Goal: Transaction & Acquisition: Book appointment/travel/reservation

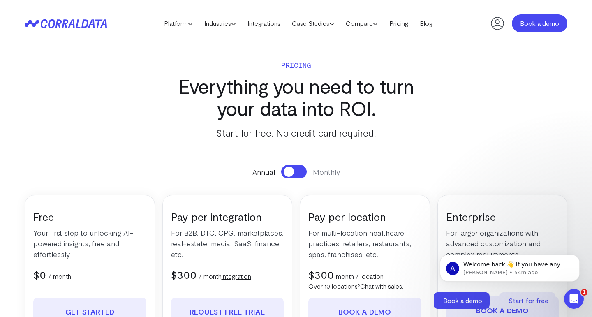
click at [530, 23] on link "Book a demo" at bounding box center [540, 23] width 56 height 18
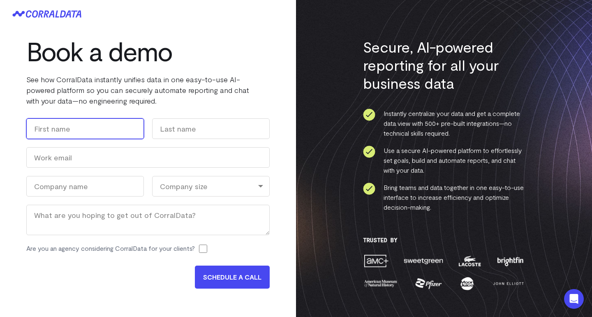
click at [104, 137] on input "First" at bounding box center [85, 128] width 118 height 21
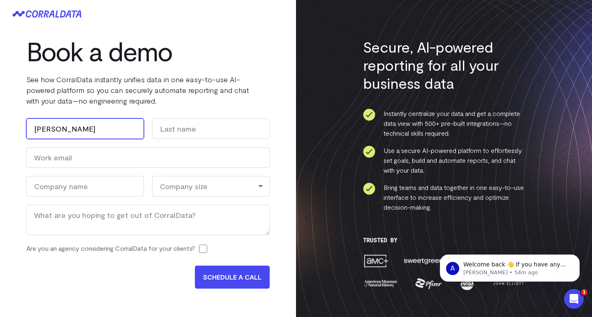
type input "Kyle"
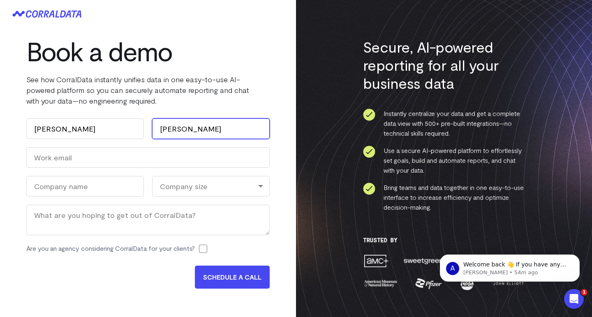
type input "Olson"
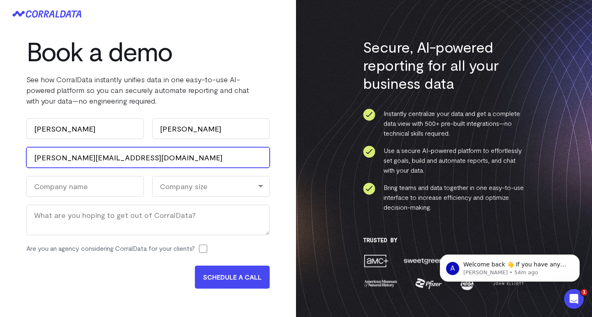
type input "kolson@garrisonolson.com"
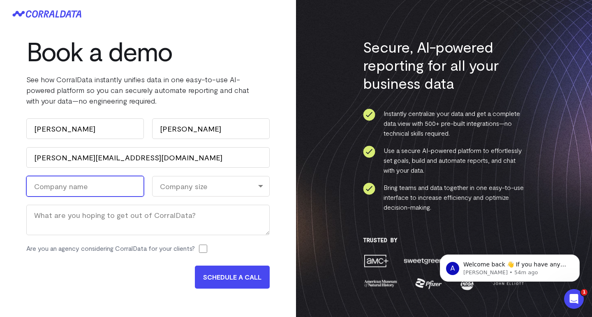
type input "K"
type input "Garrison Olson"
click at [181, 188] on div "Company size" at bounding box center [211, 186] width 118 height 21
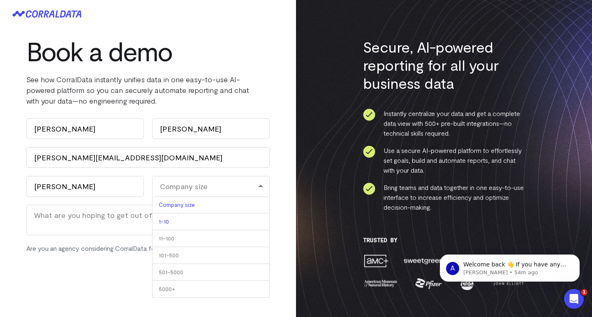
click at [171, 218] on li "1-10" at bounding box center [211, 221] width 118 height 17
select select "1-10"
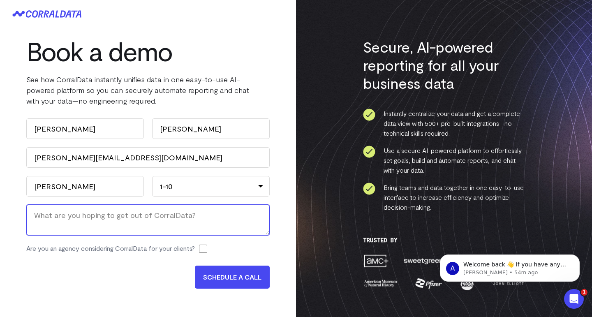
click at [111, 222] on textarea "Message" at bounding box center [147, 220] width 243 height 30
